Goal: Check status: Check status

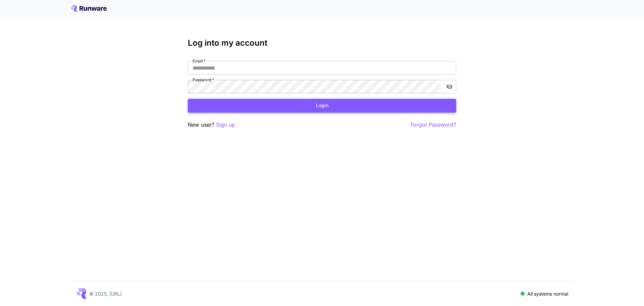
type input "**********"
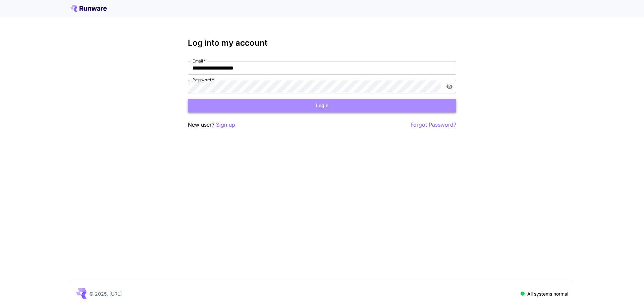
click at [331, 108] on button "Login" at bounding box center [322, 106] width 268 height 14
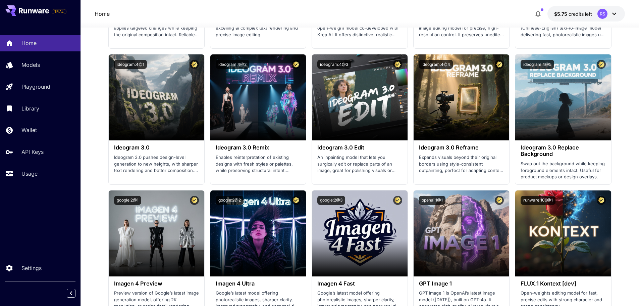
scroll to position [872, 0]
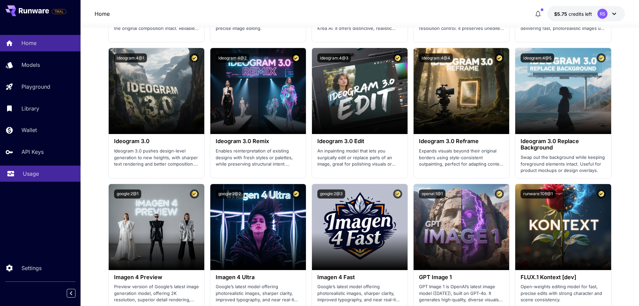
click at [37, 176] on p "Usage" at bounding box center [31, 173] width 16 height 8
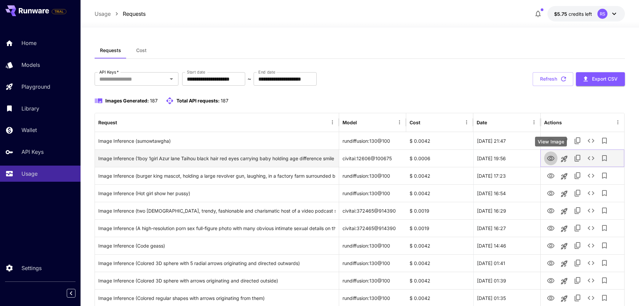
click at [551, 159] on icon "View Image" at bounding box center [550, 158] width 7 height 5
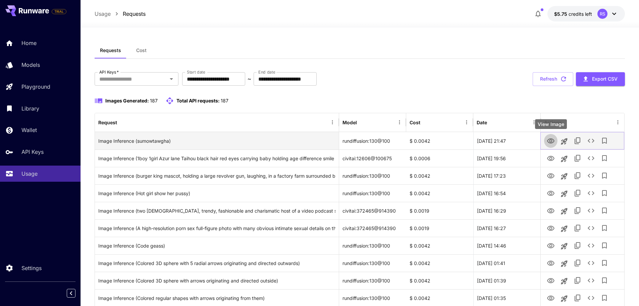
click at [551, 141] on icon "View Image" at bounding box center [551, 141] width 8 height 8
